Goal: Task Accomplishment & Management: Manage account settings

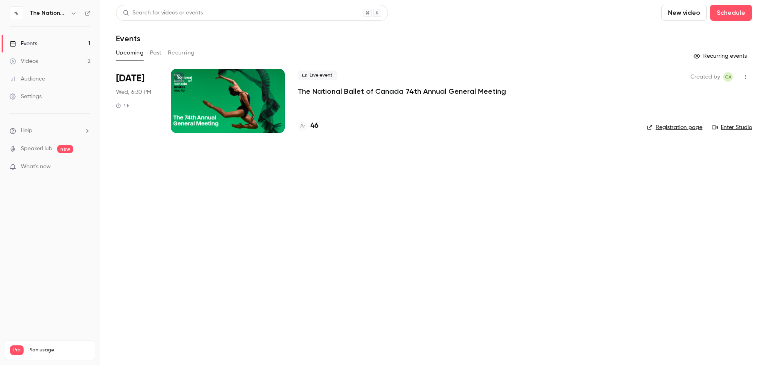
click at [270, 116] on div at bounding box center [228, 101] width 114 height 64
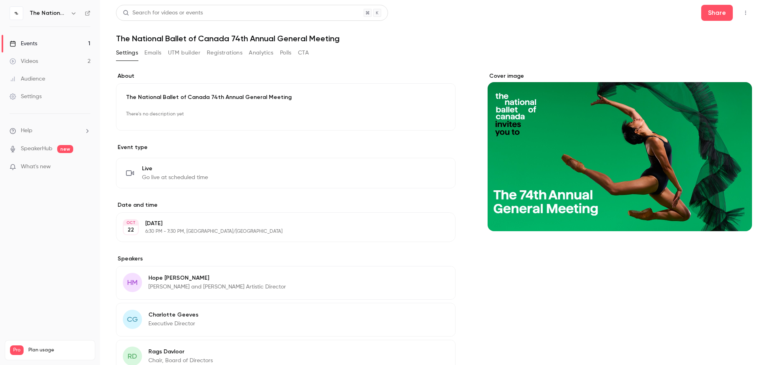
click at [230, 53] on button "Registrations" at bounding box center [225, 52] width 36 height 13
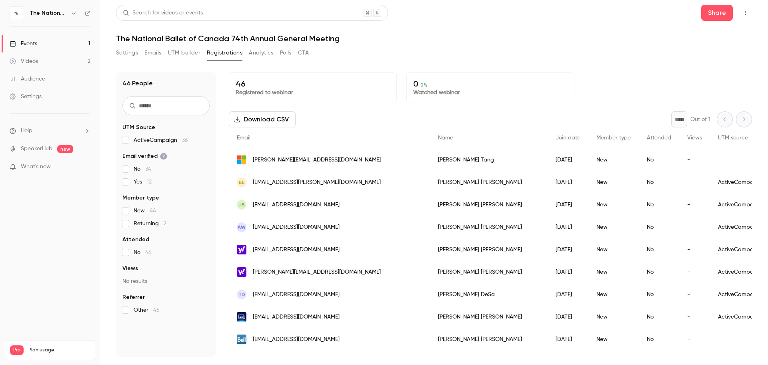
click at [267, 122] on button "Download CSV" at bounding box center [262, 119] width 67 height 16
click at [56, 170] on p "What's new" at bounding box center [44, 166] width 68 height 8
click at [40, 213] on div at bounding box center [384, 182] width 768 height 365
click at [39, 150] on link "SpeakerHub" at bounding box center [37, 148] width 32 height 8
